Goal: Transaction & Acquisition: Download file/media

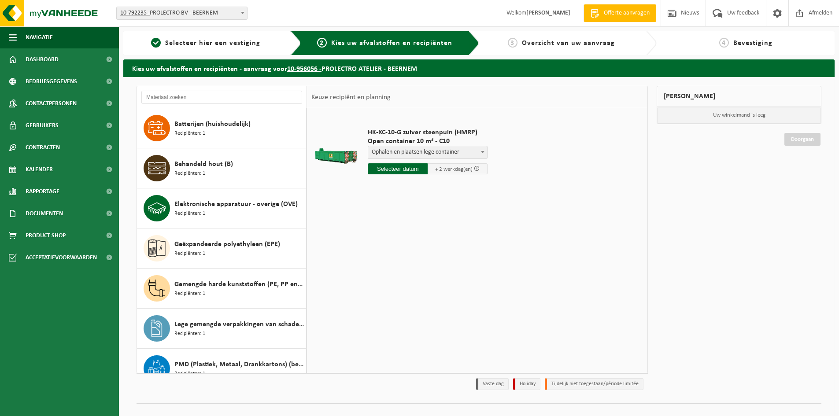
select select "P2PL-VEL-089958_HK-XC-10-GN-00_04-000054_46"
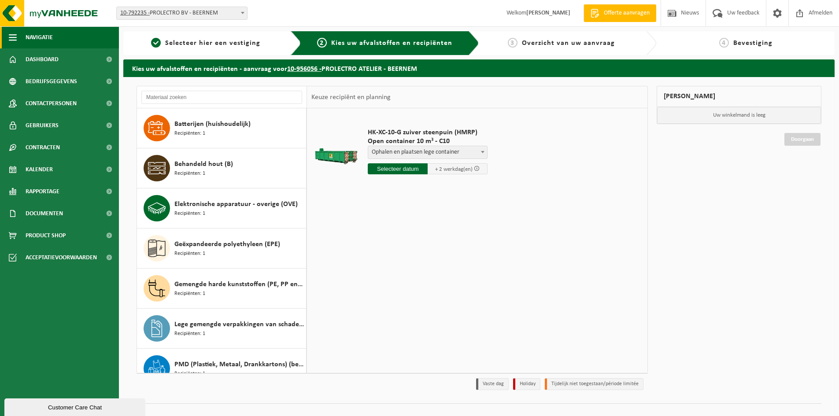
scroll to position [136, 0]
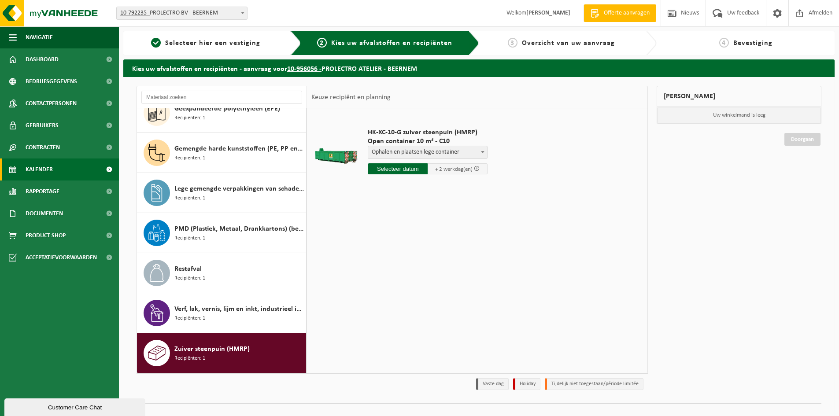
click at [53, 170] on link "Kalender" at bounding box center [59, 169] width 119 height 22
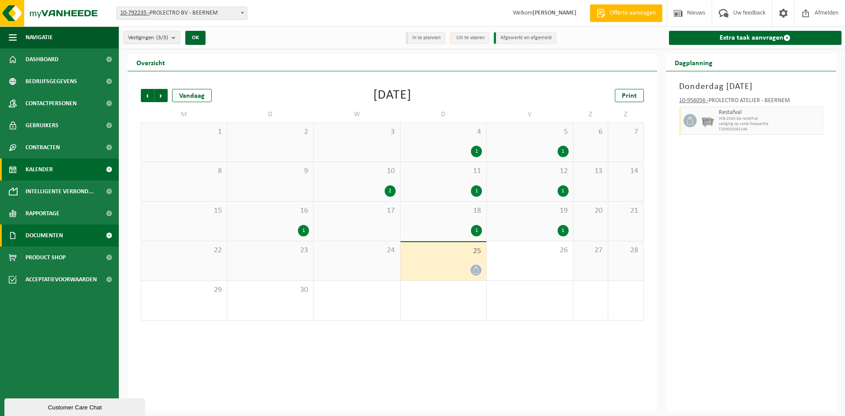
click at [49, 230] on span "Documenten" at bounding box center [44, 236] width 37 height 22
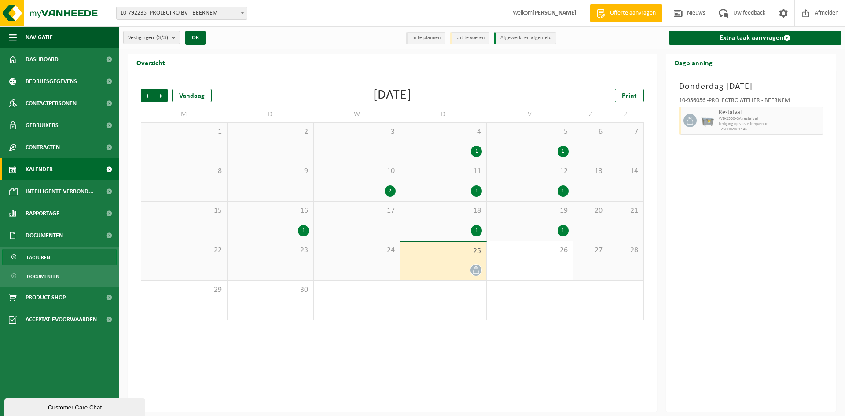
click at [40, 262] on span "Facturen" at bounding box center [38, 257] width 23 height 17
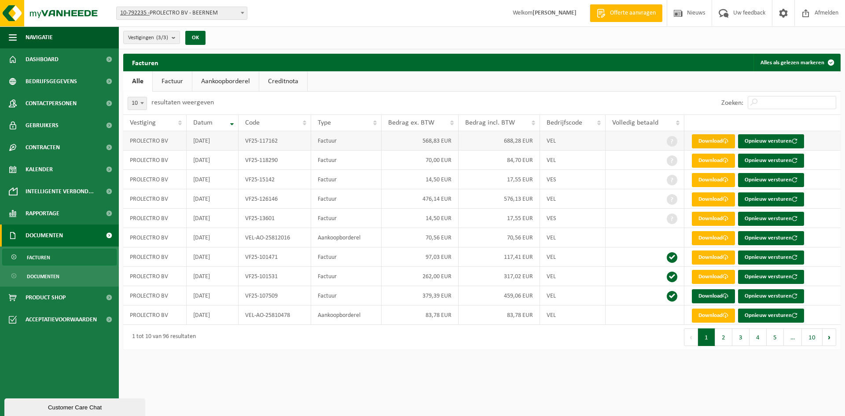
click at [707, 143] on link "Download" at bounding box center [713, 141] width 43 height 14
